Goal: Task Accomplishment & Management: Complete application form

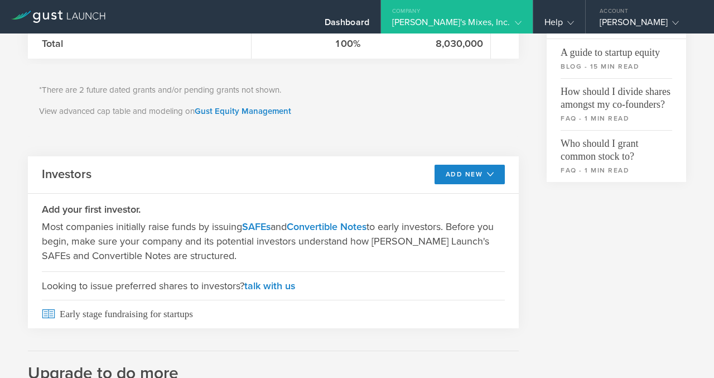
scroll to position [407, 0]
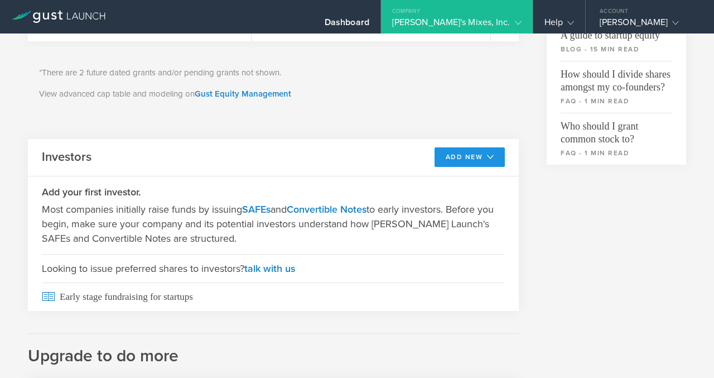
click at [451, 160] on button "Add New" at bounding box center [470, 157] width 71 height 20
click at [440, 185] on li "SAFE" at bounding box center [460, 182] width 80 height 22
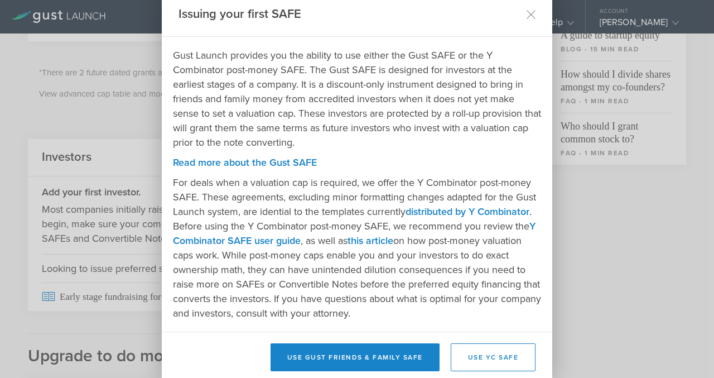
scroll to position [35, 0]
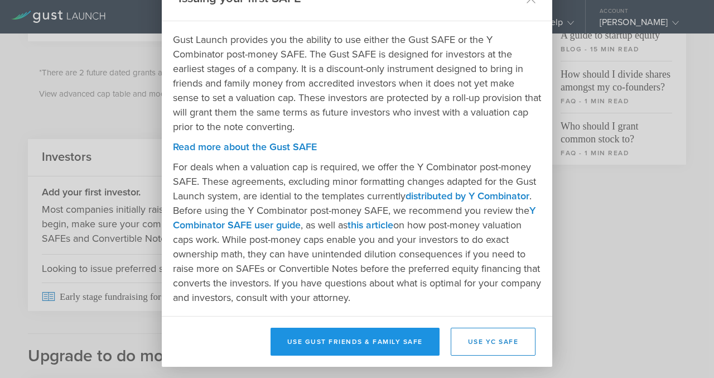
click at [359, 344] on button "Use Gust Friends & Family SAFE" at bounding box center [355, 342] width 169 height 28
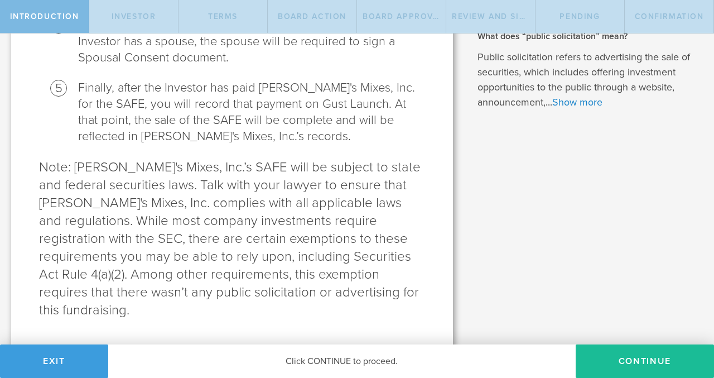
scroll to position [552, 0]
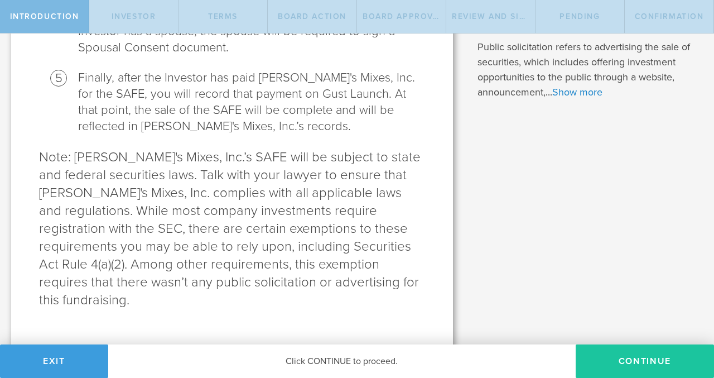
click at [626, 357] on button "Continue" at bounding box center [645, 360] width 138 height 33
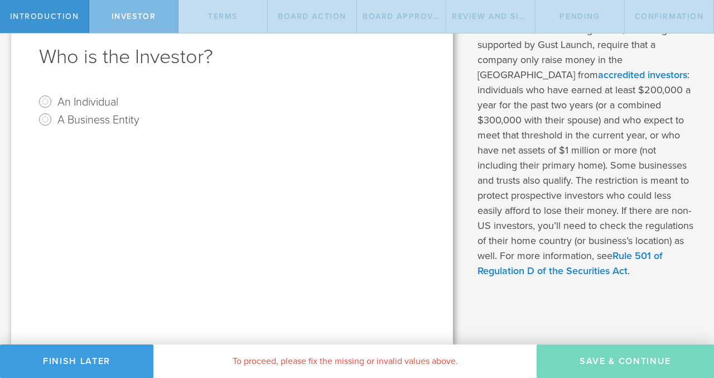
scroll to position [0, 0]
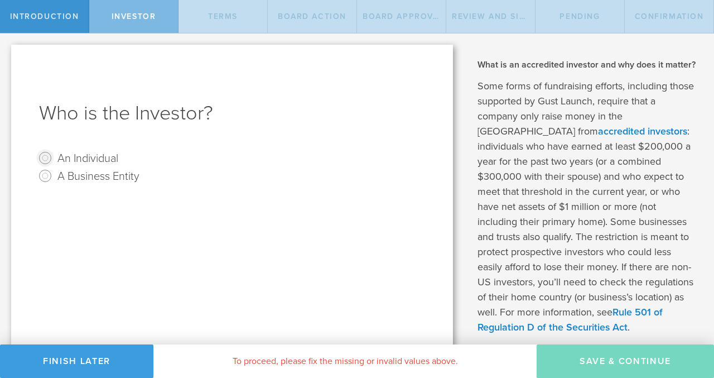
click at [48, 159] on input "An Individual" at bounding box center [45, 158] width 18 height 18
radio input "true"
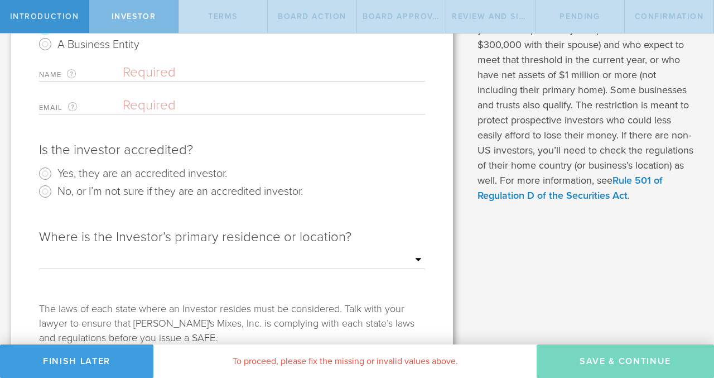
scroll to position [133, 0]
click at [416, 262] on select "Outside of the US Alabama Alaska Arizona Arkansas California Colorado Connectic…" at bounding box center [232, 259] width 386 height 17
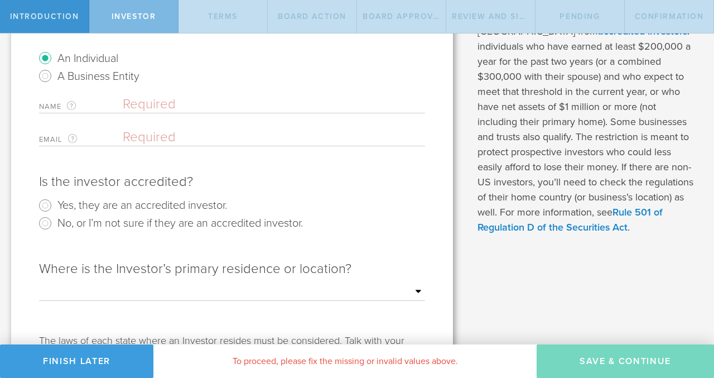
scroll to position [0, 0]
